Goal: Task Accomplishment & Management: Manage account settings

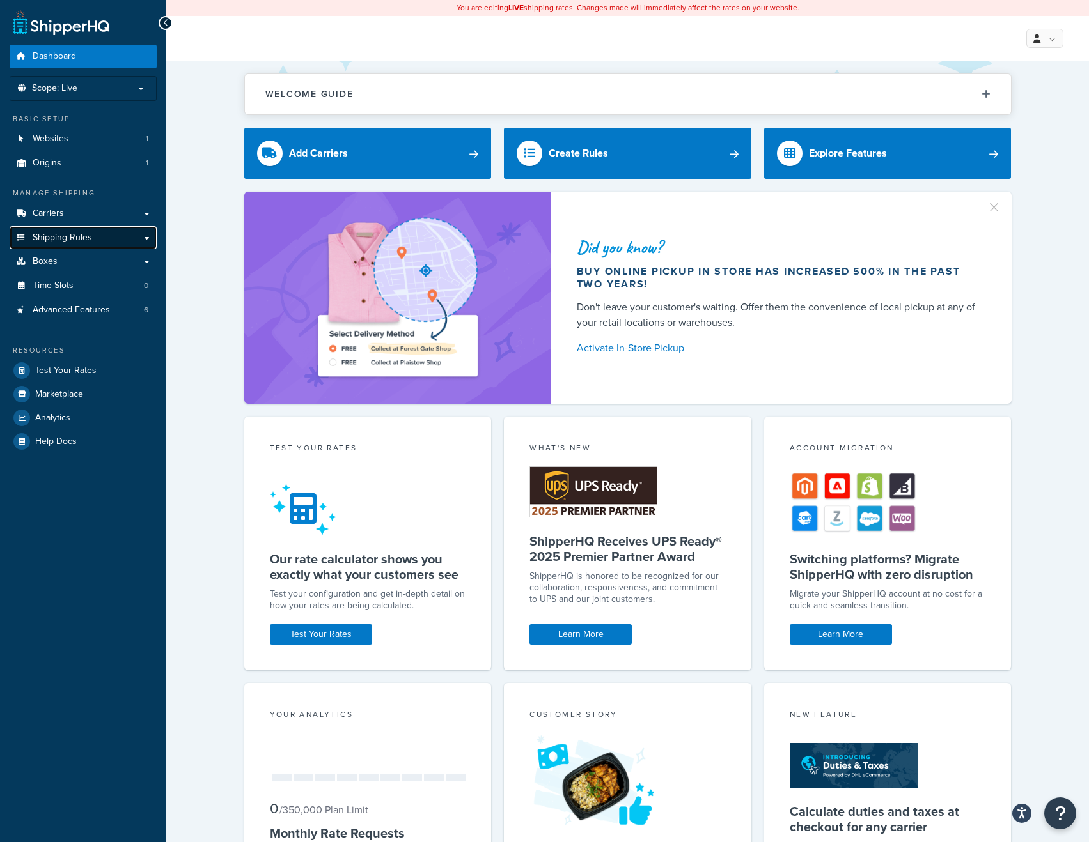
click at [71, 236] on span "Shipping Rules" at bounding box center [62, 238] width 59 height 11
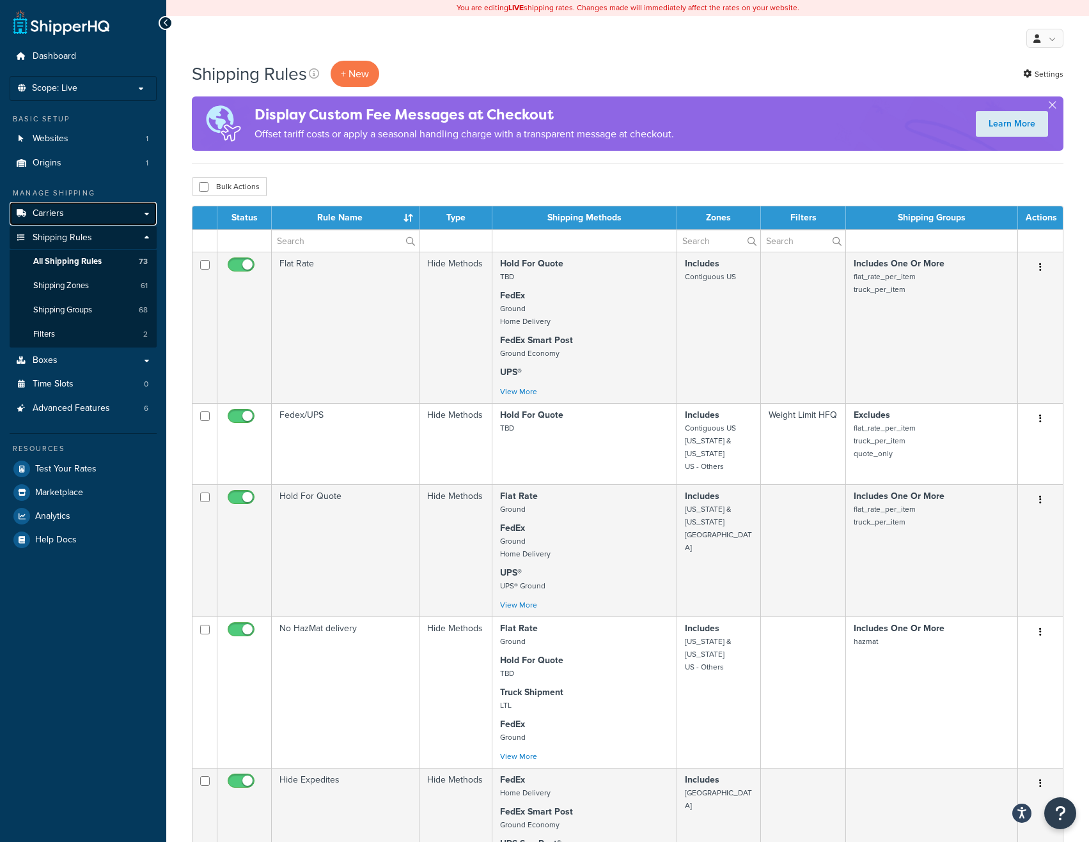
click at [74, 215] on link "Carriers" at bounding box center [83, 214] width 147 height 24
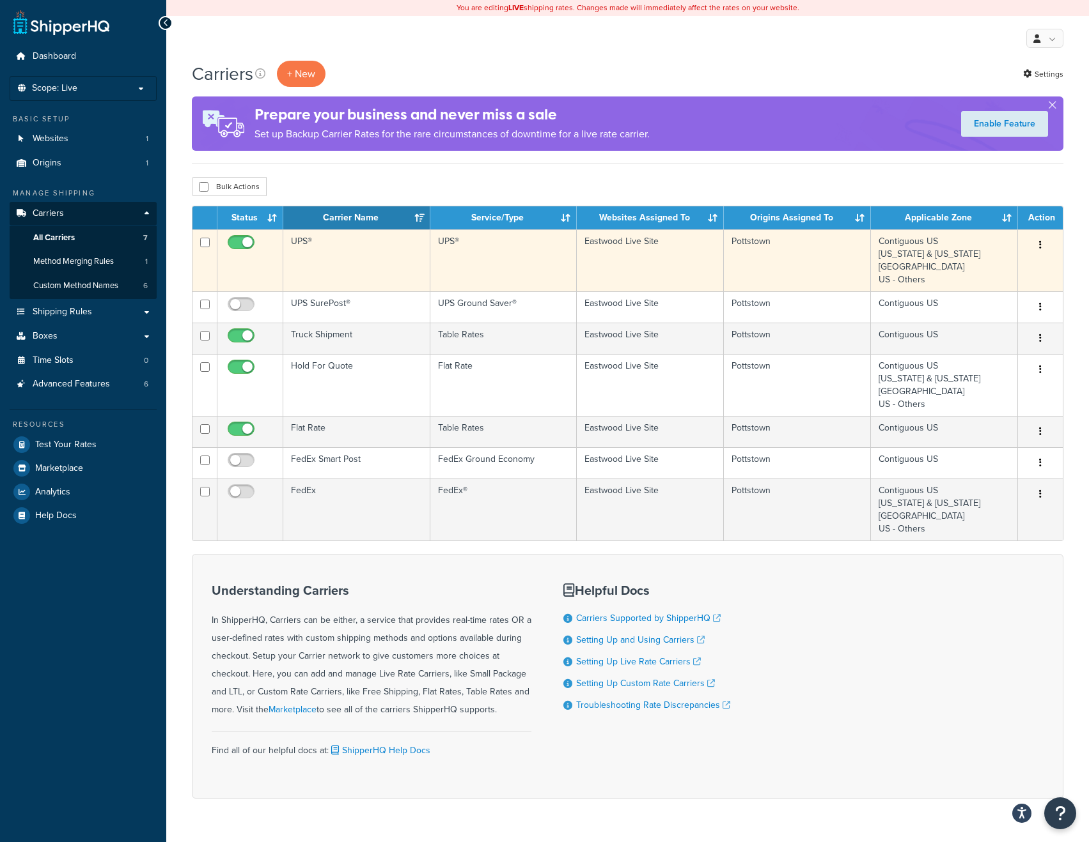
click at [343, 251] on td "UPS®" at bounding box center [356, 260] width 147 height 62
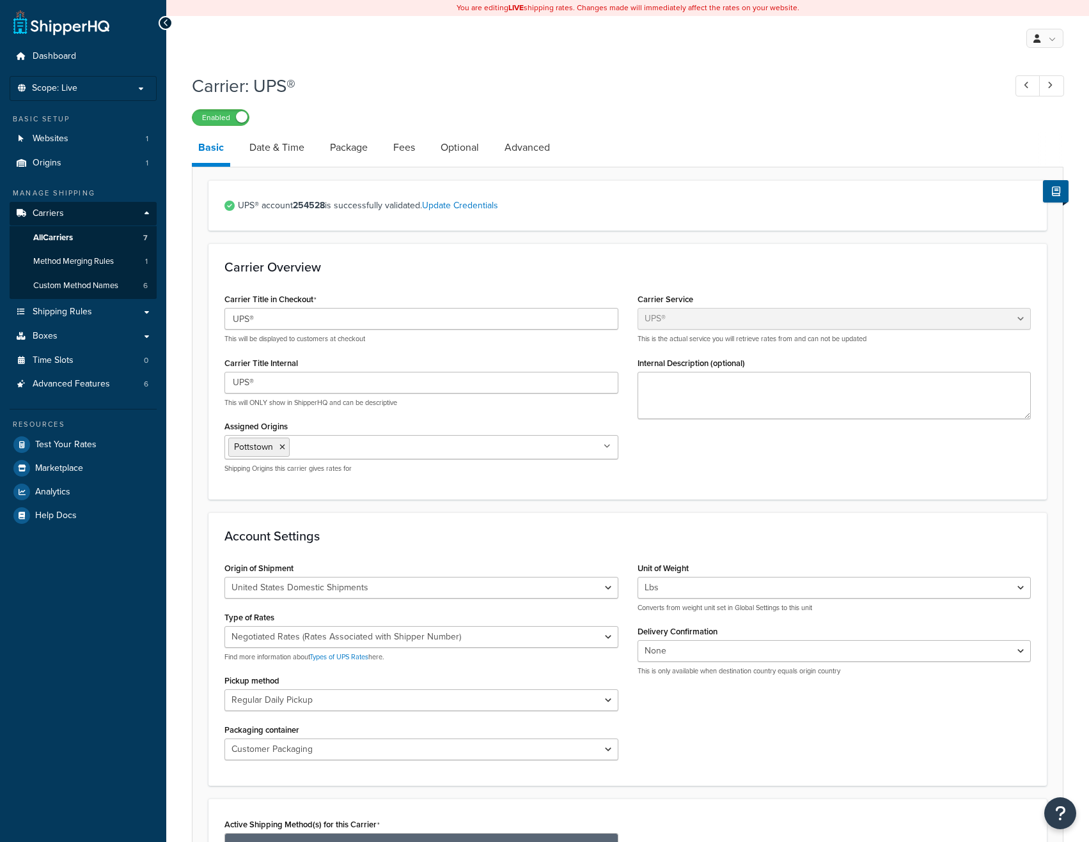
select select "ups"
click at [524, 148] on link "Advanced" at bounding box center [527, 147] width 58 height 31
select select "false"
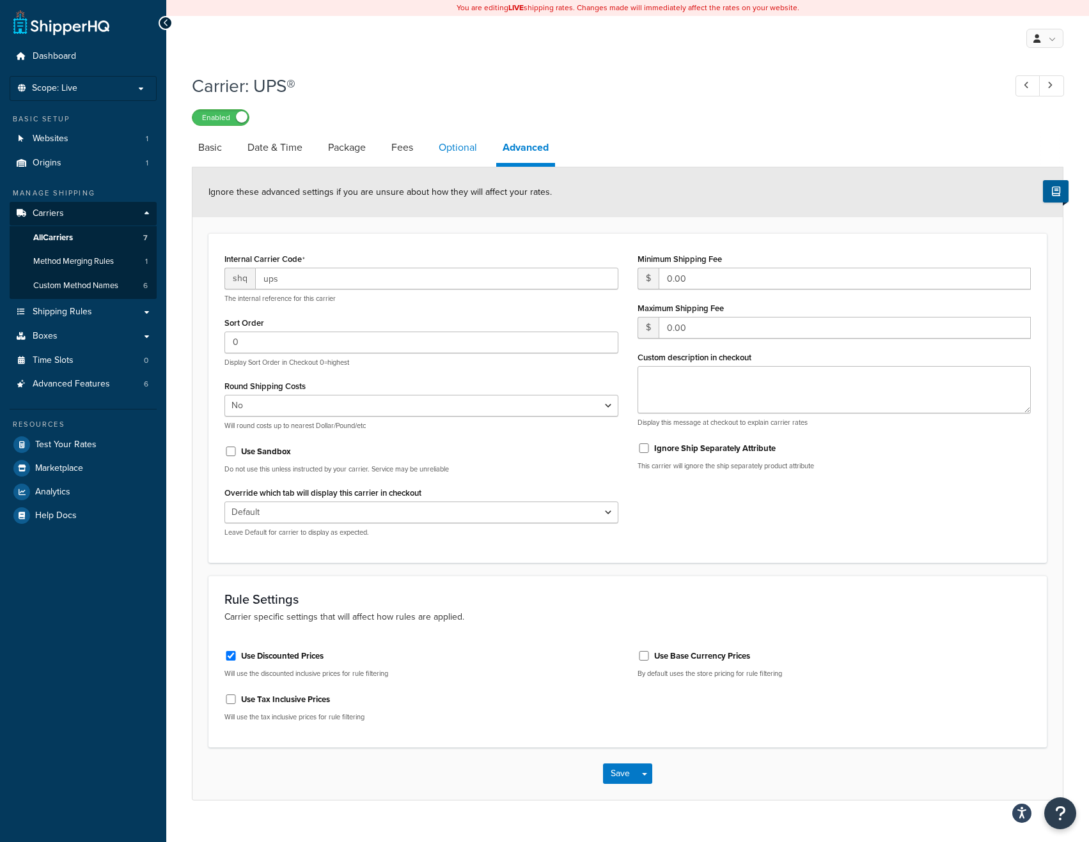
click at [478, 145] on link "Optional" at bounding box center [457, 147] width 51 height 31
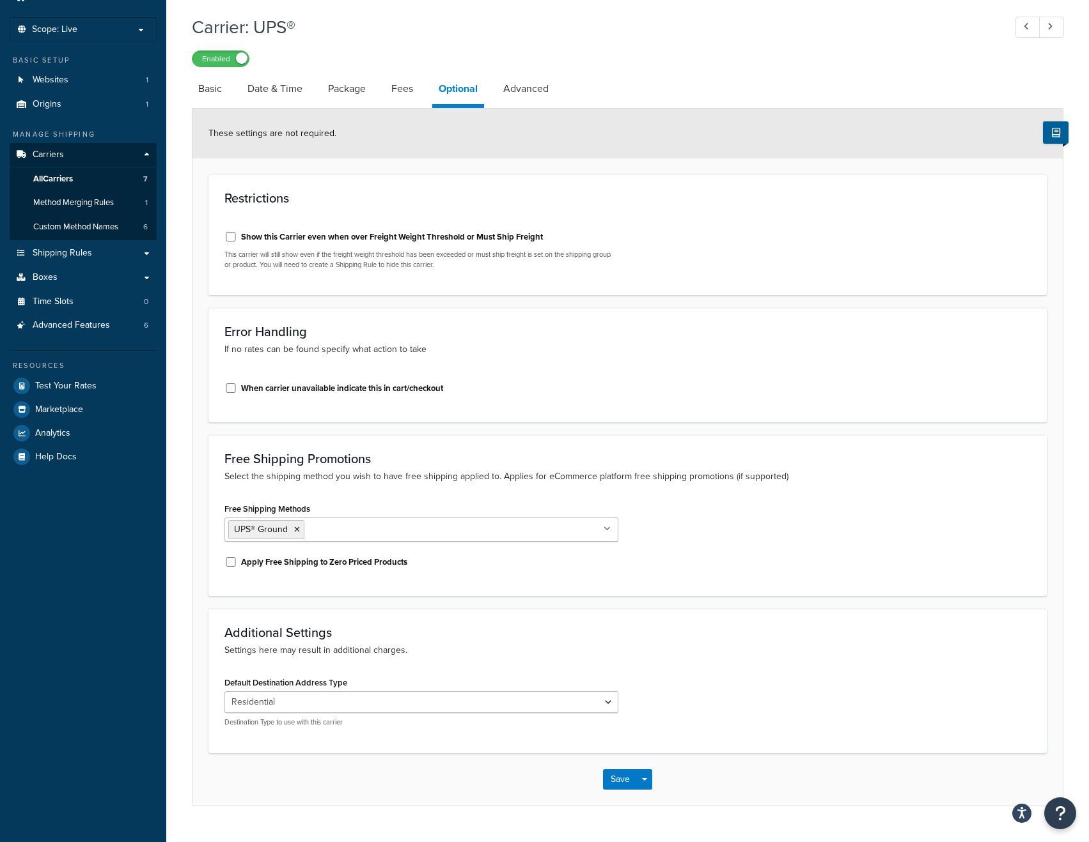
scroll to position [88, 0]
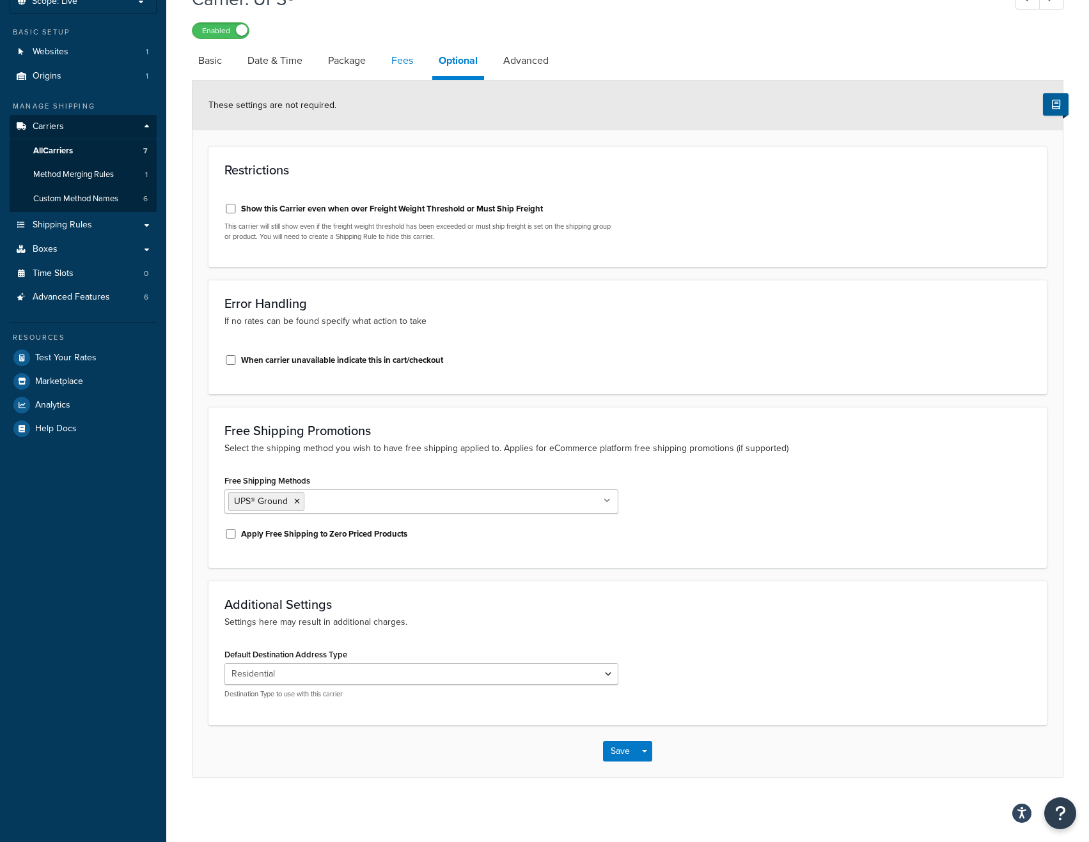
click at [409, 59] on link "Fees" at bounding box center [402, 60] width 35 height 31
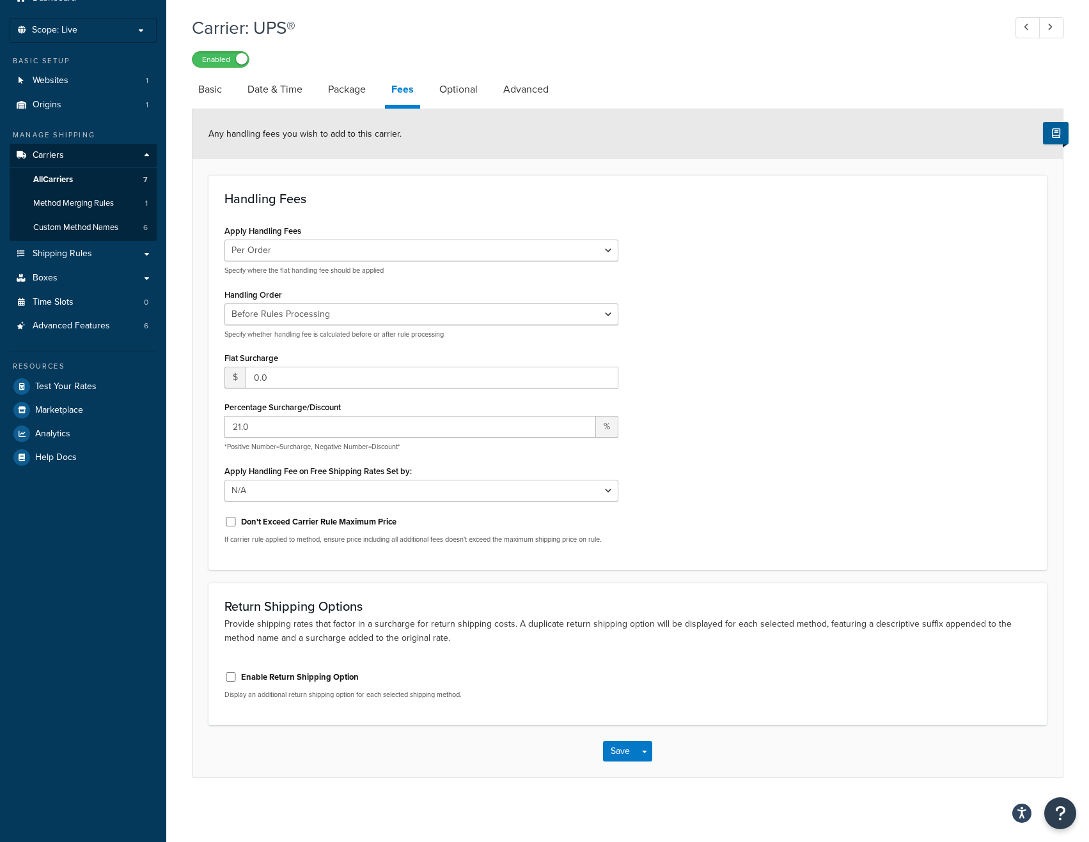
scroll to position [59, 0]
click at [81, 253] on span "Shipping Rules" at bounding box center [62, 254] width 59 height 11
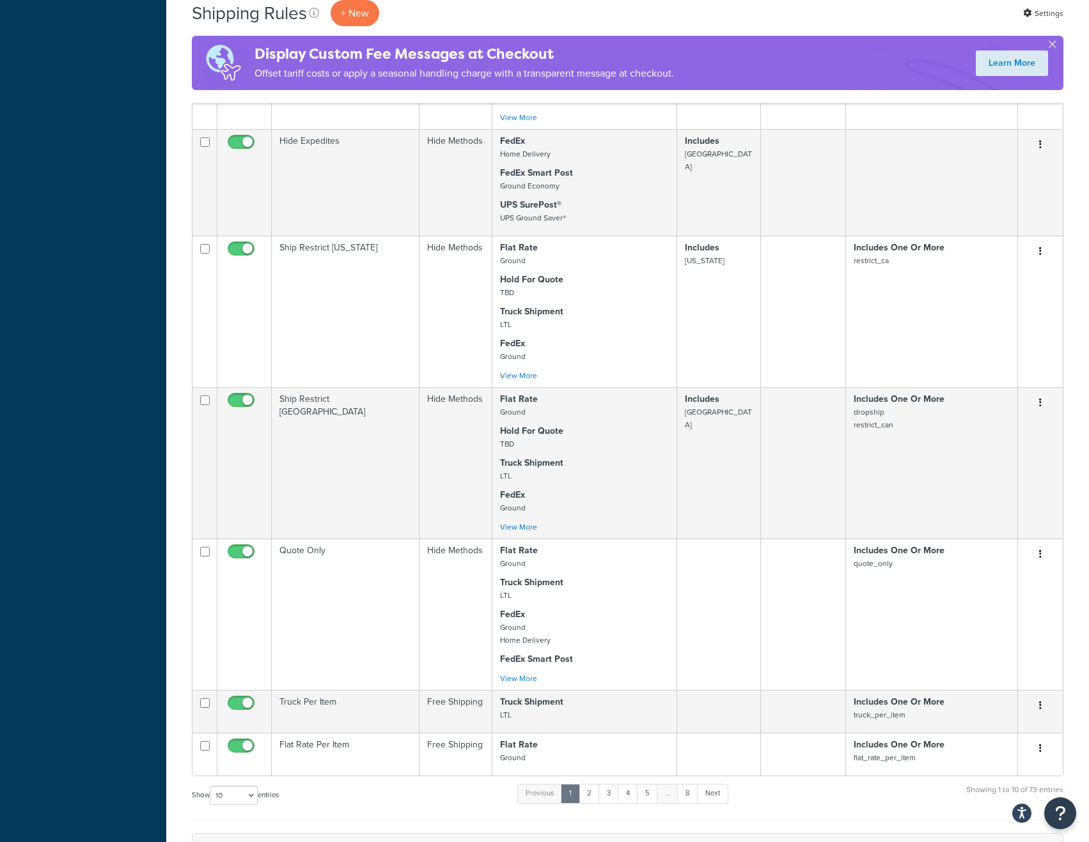
scroll to position [767, 0]
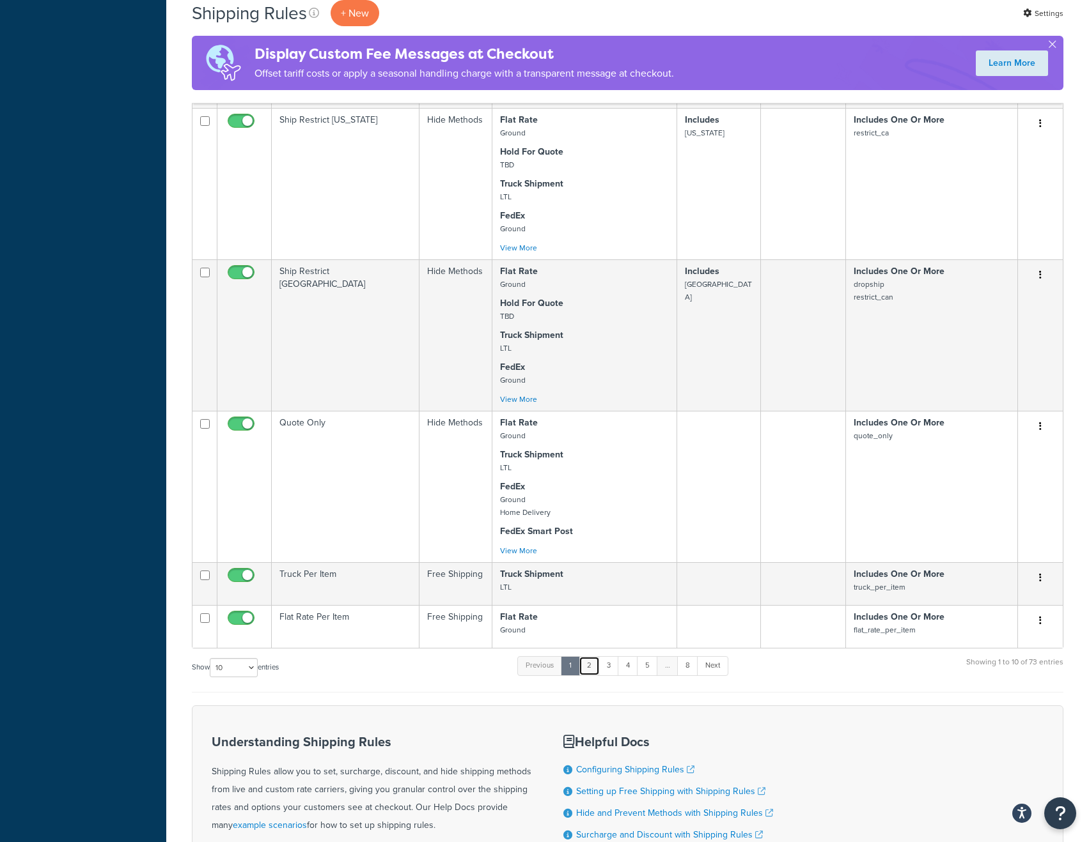
click at [593, 676] on link "2" at bounding box center [588, 665] width 21 height 19
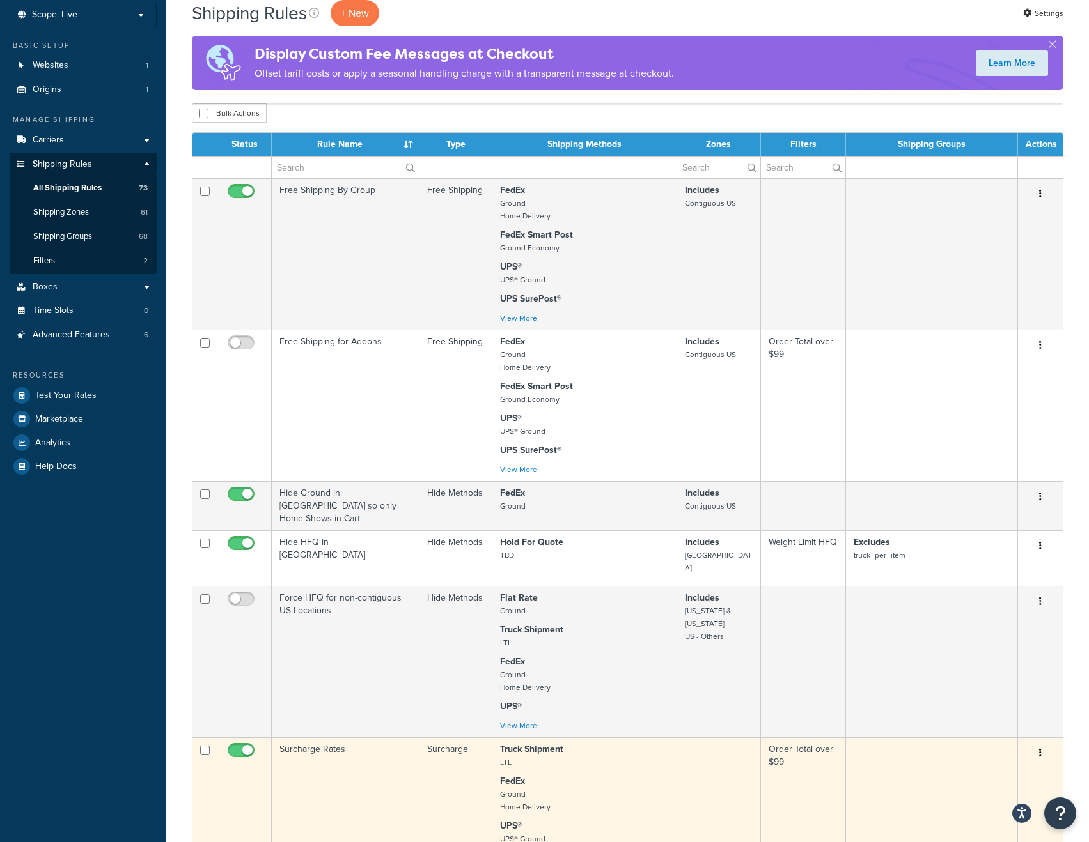
scroll to position [0, 0]
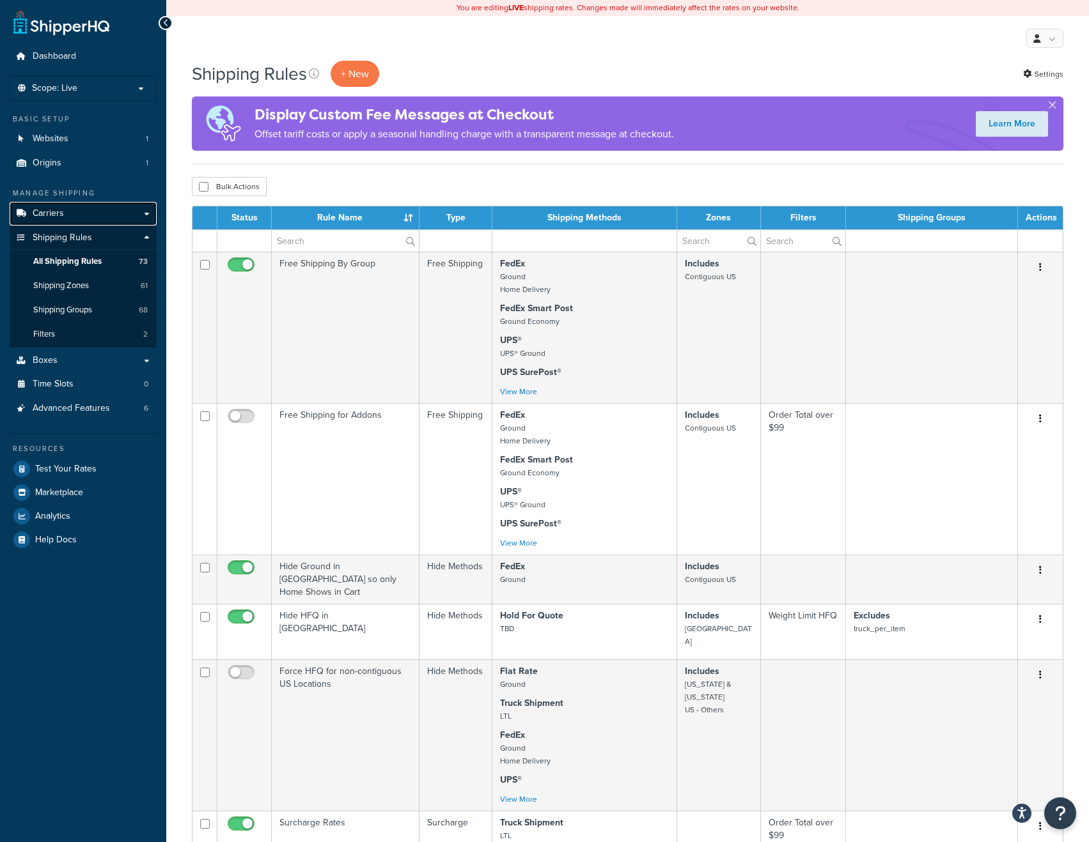
click at [66, 210] on link "Carriers" at bounding box center [83, 214] width 147 height 24
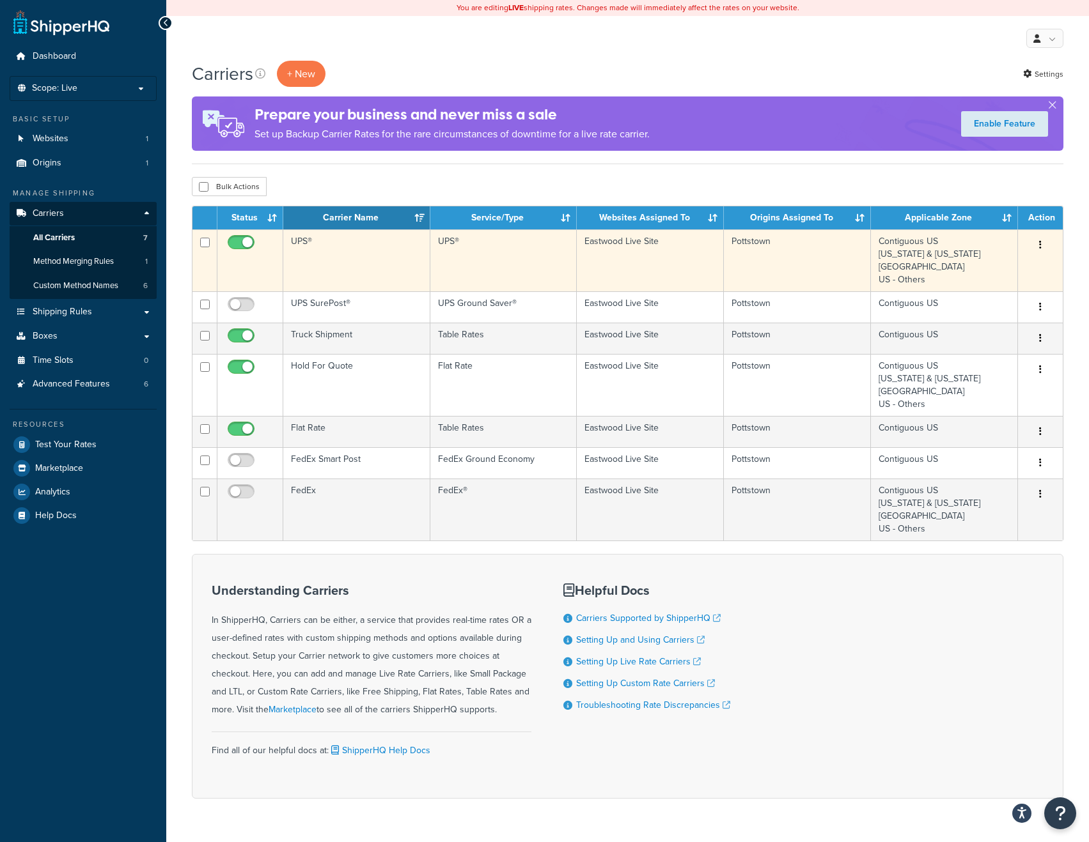
click at [389, 260] on td "UPS®" at bounding box center [356, 260] width 147 height 62
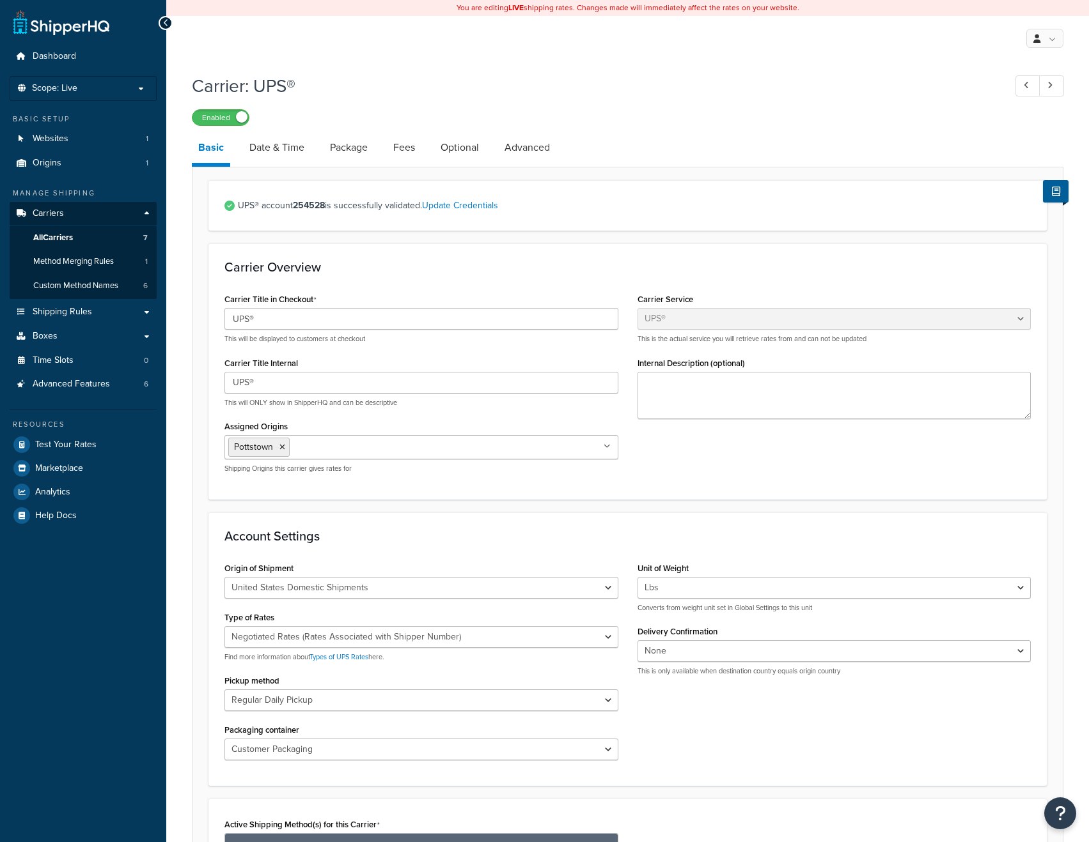
select select "ups"
click at [350, 149] on link "Package" at bounding box center [348, 147] width 50 height 31
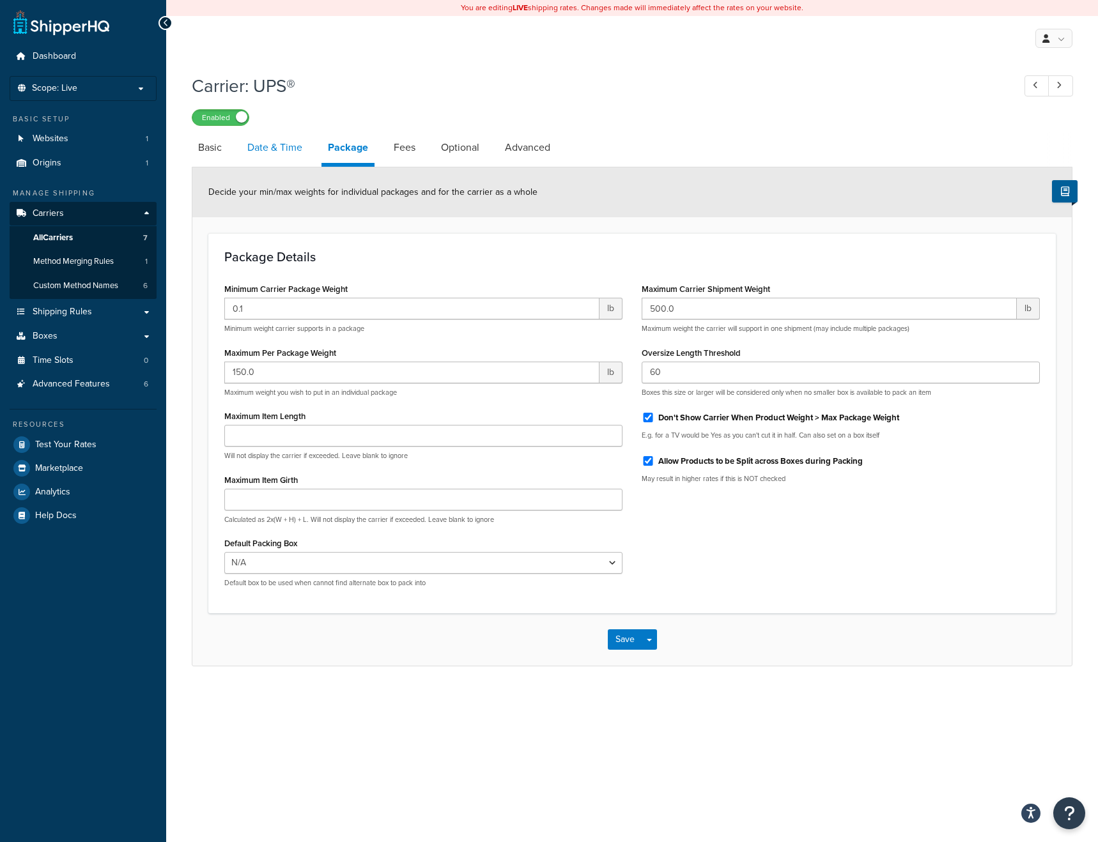
click at [283, 150] on link "Date & Time" at bounding box center [275, 147] width 68 height 31
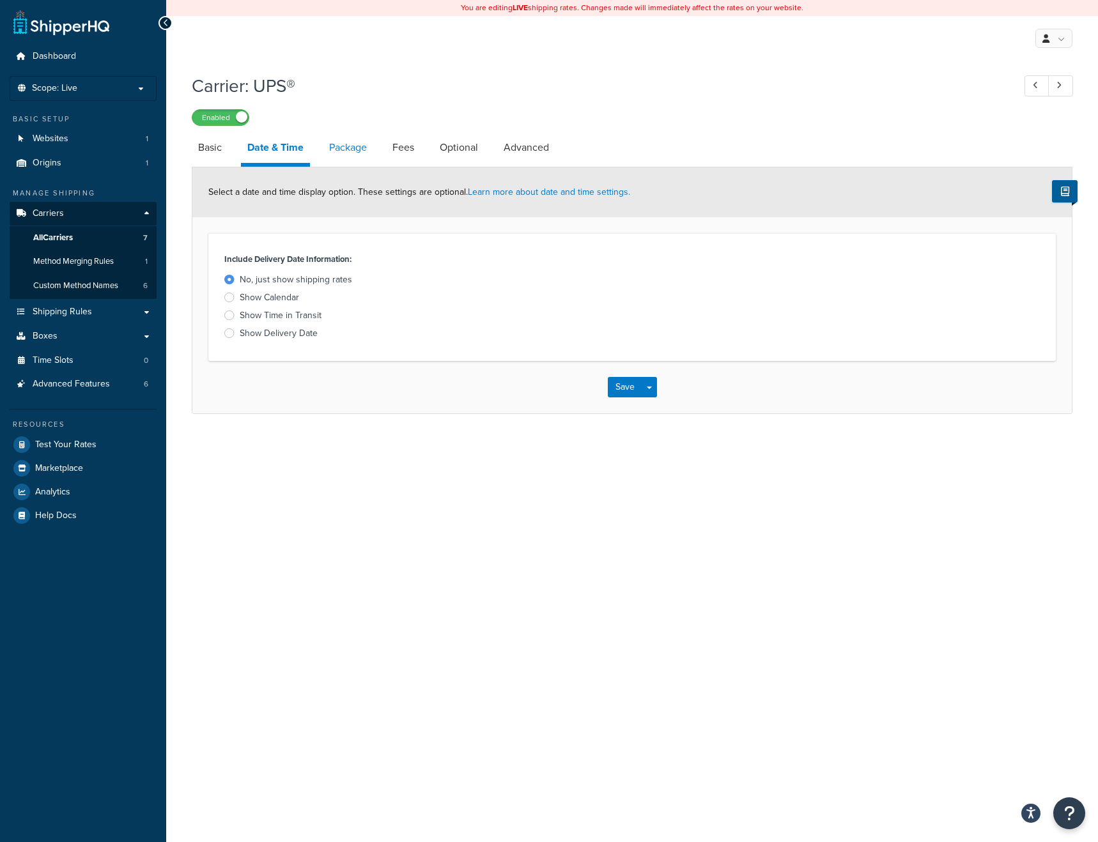
click at [328, 143] on link "Package" at bounding box center [348, 147] width 50 height 31
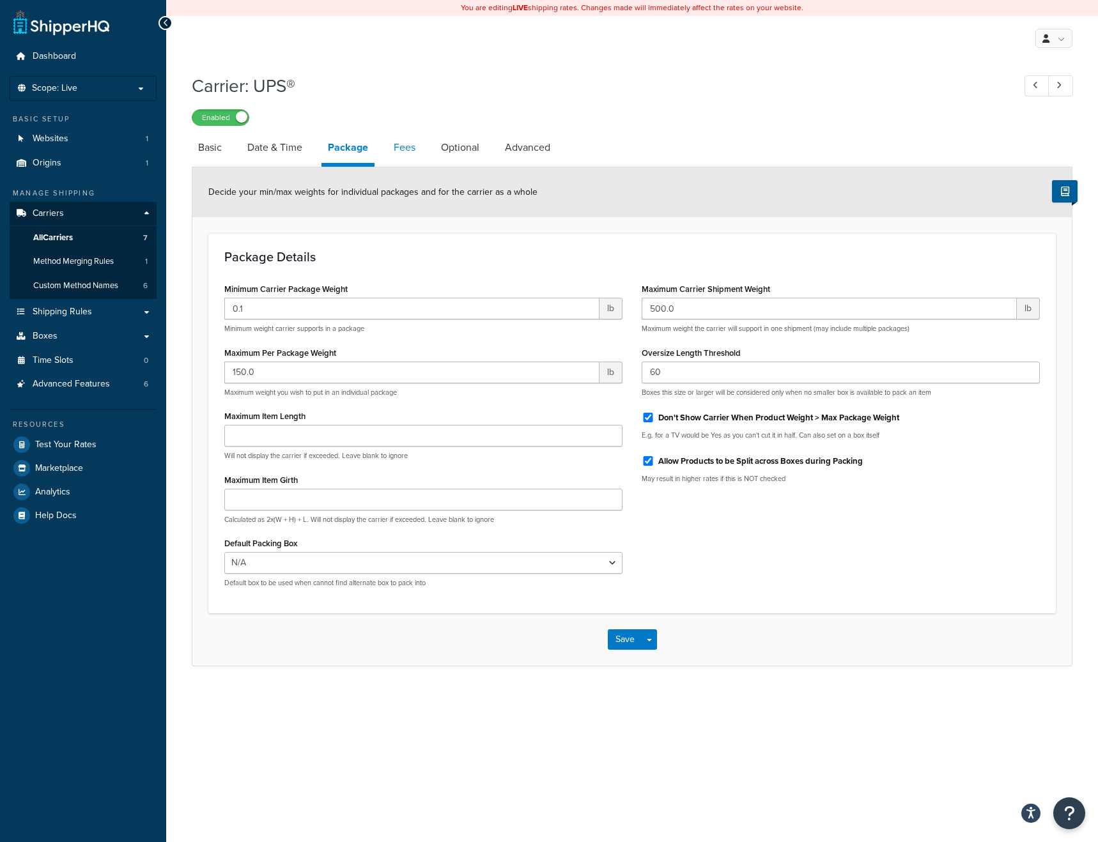
click at [410, 150] on link "Fees" at bounding box center [404, 147] width 35 height 31
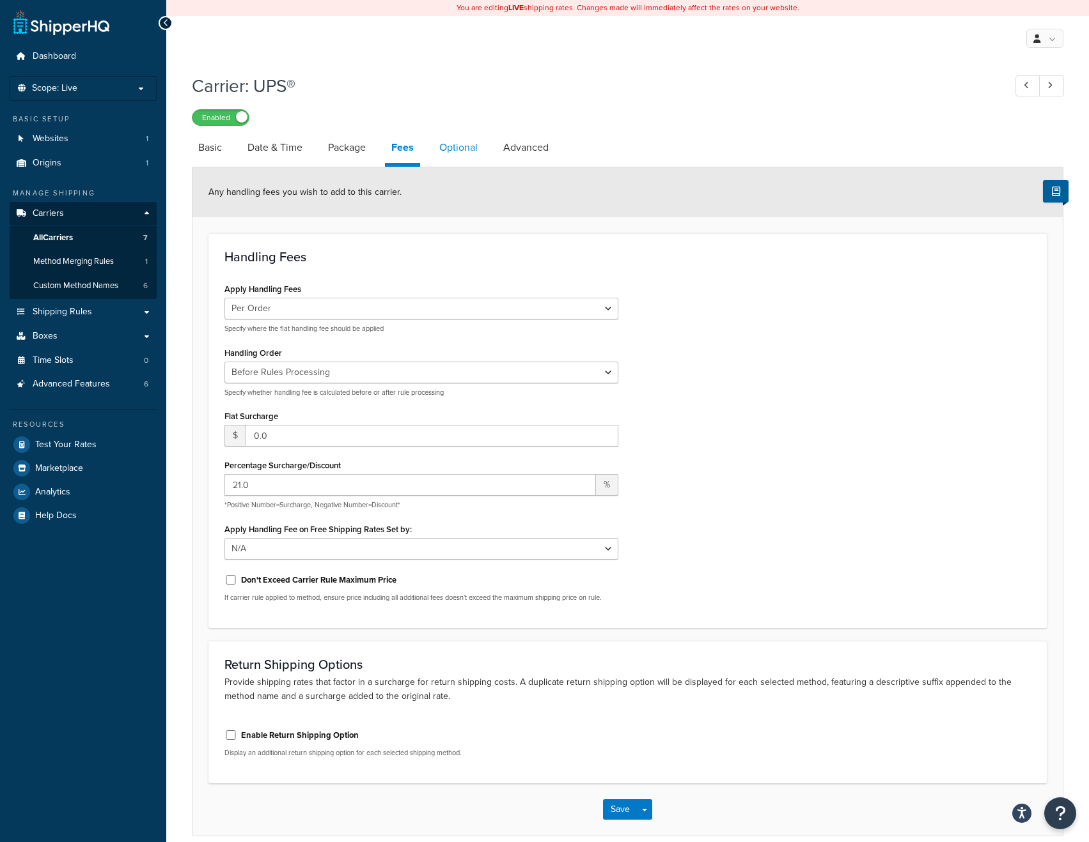
click at [470, 147] on link "Optional" at bounding box center [458, 147] width 51 height 31
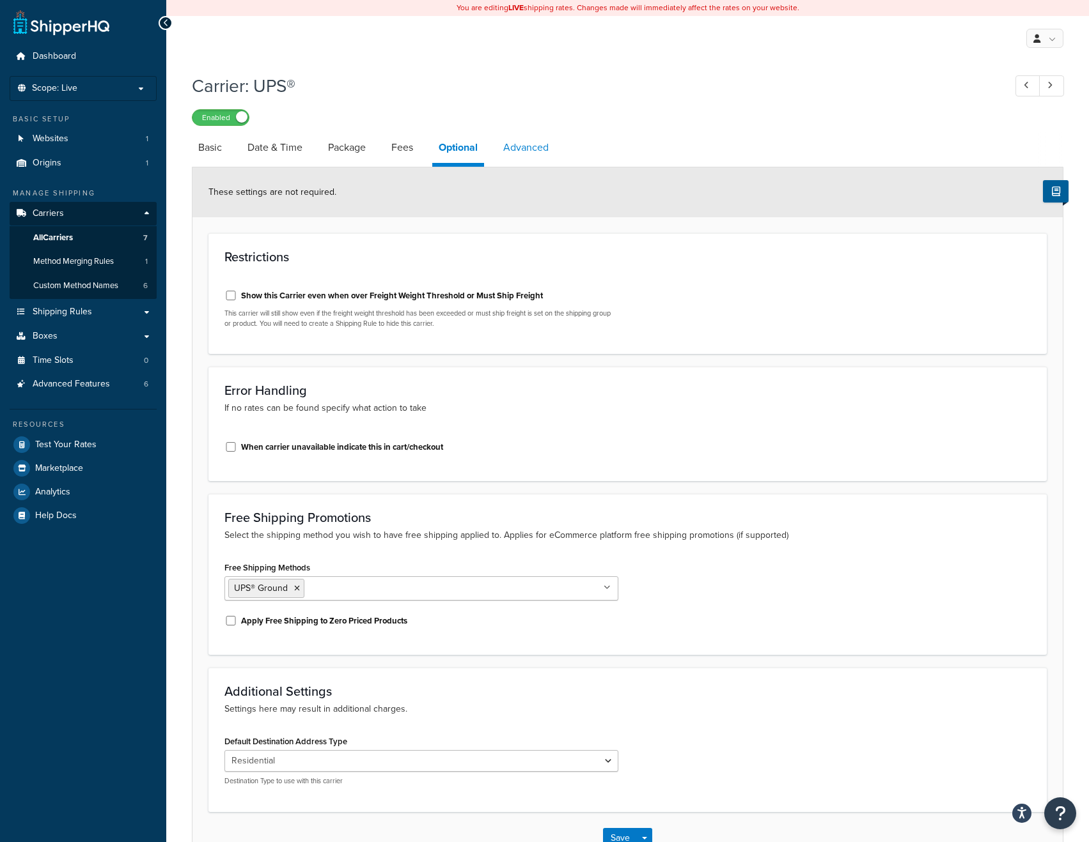
click at [535, 160] on link "Advanced" at bounding box center [526, 147] width 58 height 31
select select "false"
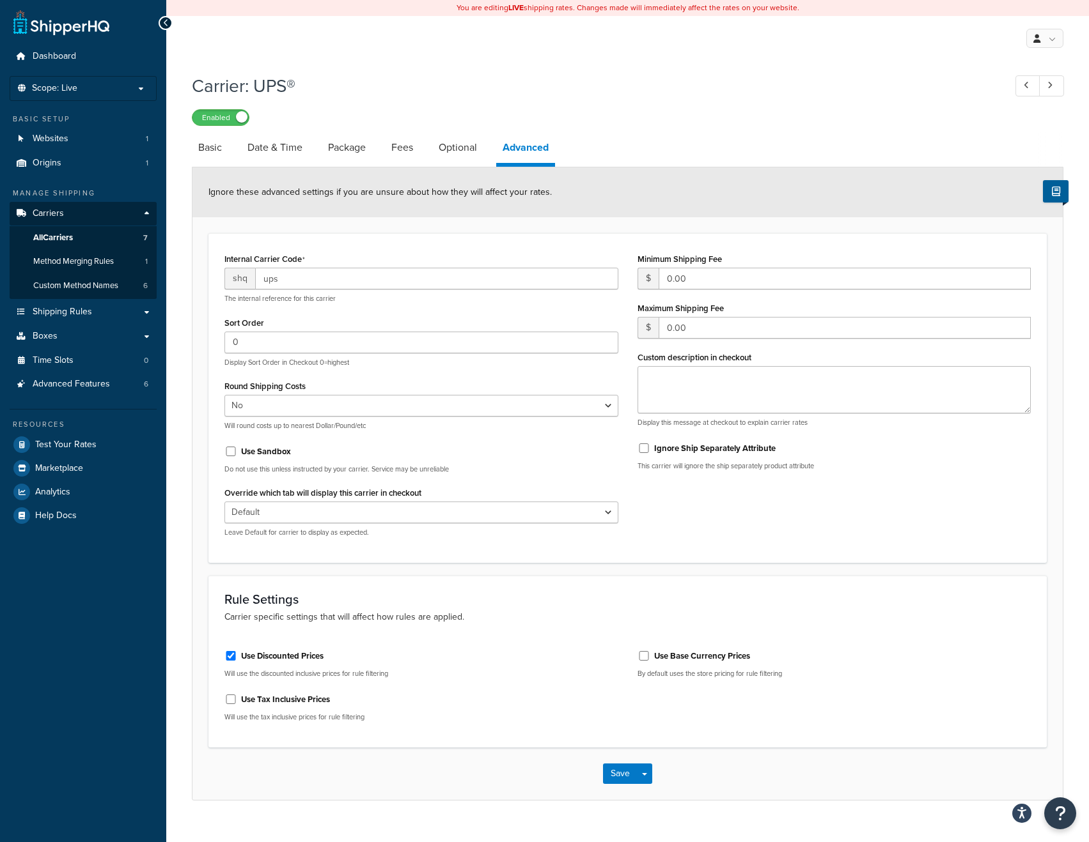
click at [745, 532] on div "Internal Carrier Code shq ups The internal reference for this carrier Sort Orde…" at bounding box center [627, 398] width 825 height 297
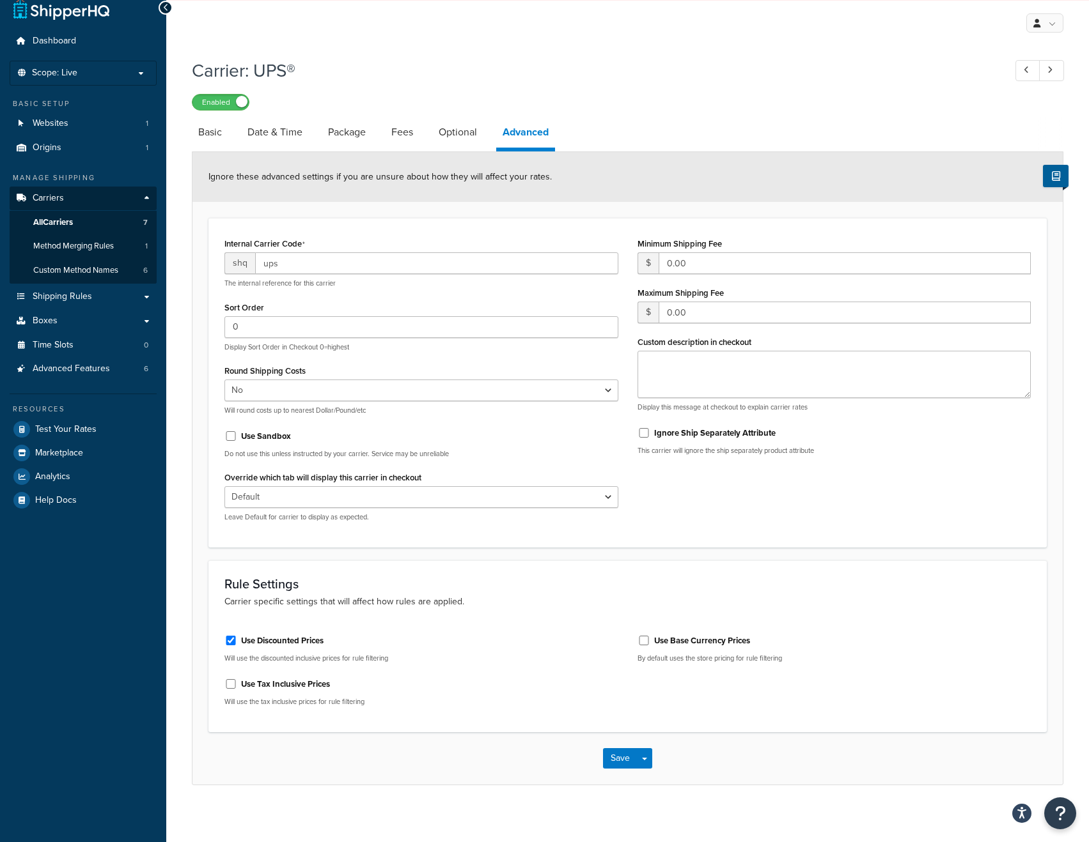
scroll to position [23, 0]
